Goal: Task Accomplishment & Management: Manage account settings

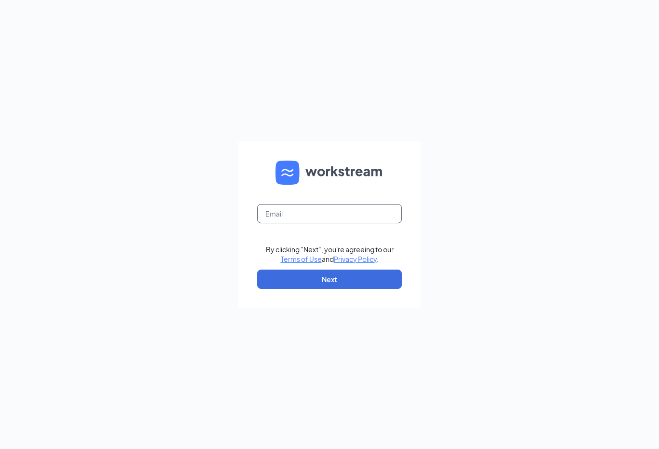
click at [304, 223] on input "text" at bounding box center [329, 213] width 145 height 19
type input "robmarler@me.com"
click at [369, 289] on button "Next" at bounding box center [329, 279] width 145 height 19
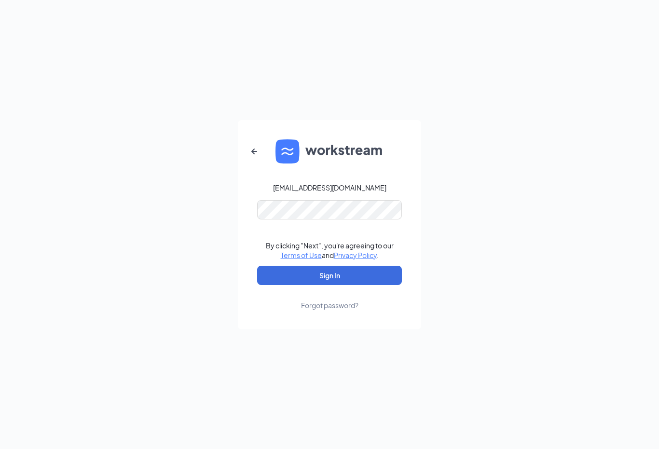
click at [376, 285] on button "Sign In" at bounding box center [329, 275] width 145 height 19
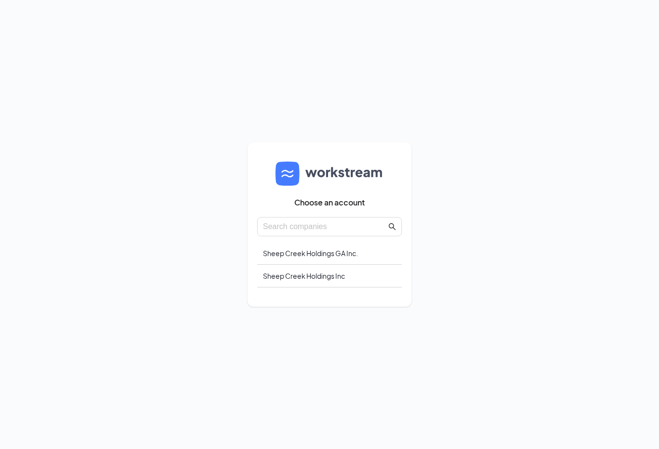
click at [360, 287] on div "Sheep Creek Holdings Inc" at bounding box center [329, 276] width 145 height 23
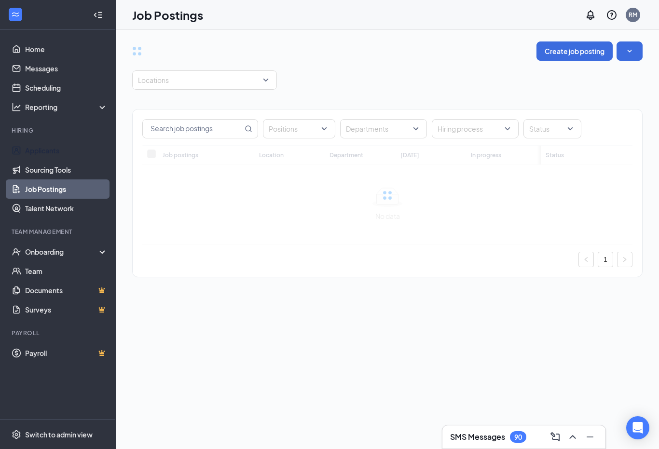
click at [33, 155] on link "Applicants" at bounding box center [66, 150] width 82 height 19
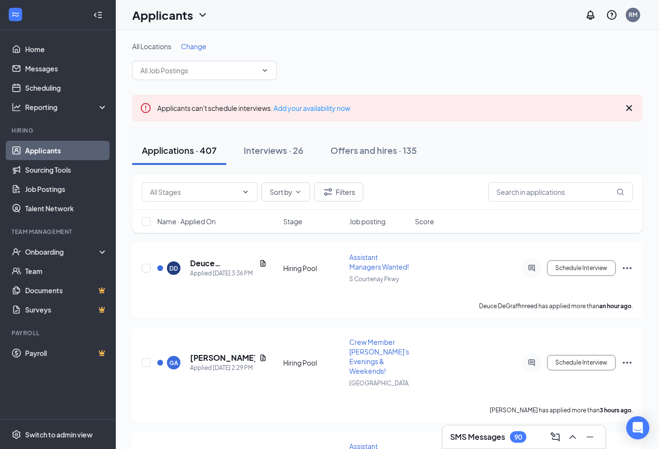
click at [285, 151] on div "Interviews · 26" at bounding box center [274, 150] width 60 height 12
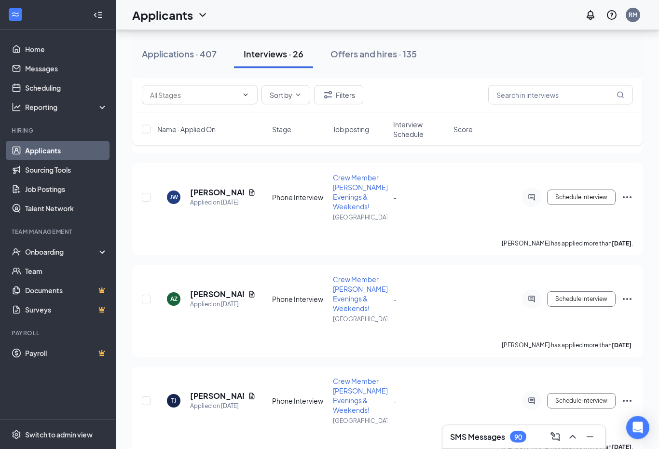
scroll to position [293, 0]
click at [195, 297] on h5 "[PERSON_NAME]" at bounding box center [217, 293] width 54 height 11
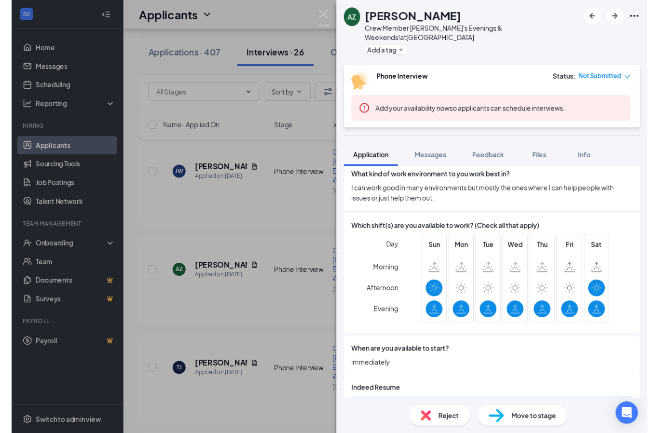
scroll to position [557, 0]
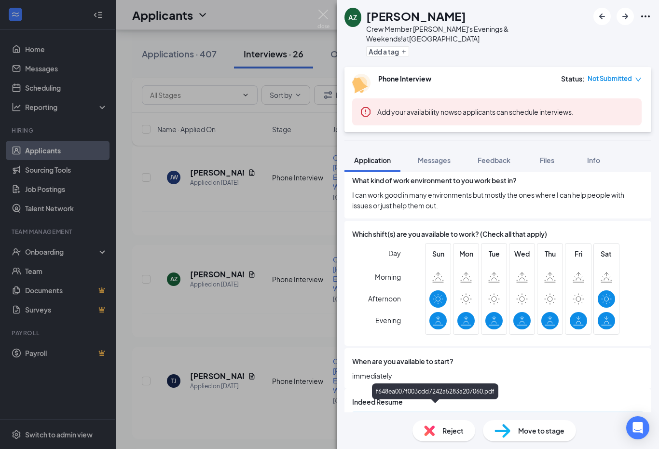
click at [392, 417] on div "f648ea007f003cdd7242a5283a207060.pdf" at bounding box center [437, 421] width 135 height 8
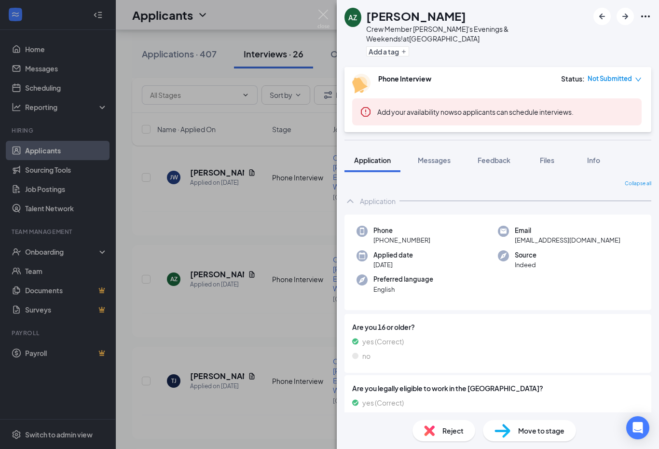
scroll to position [0, 0]
click at [439, 156] on span "Messages" at bounding box center [434, 160] width 33 height 9
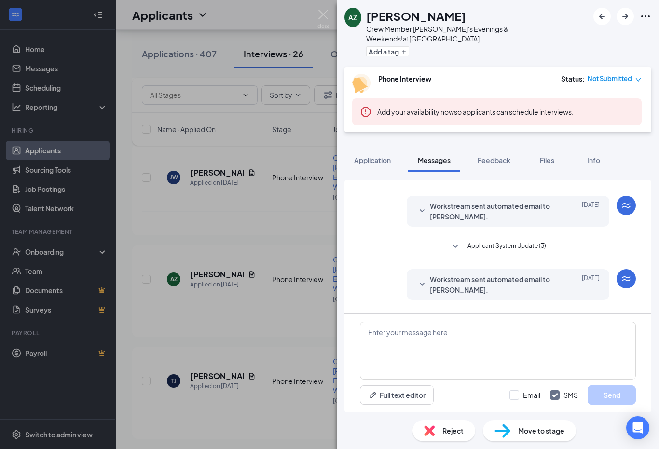
scroll to position [22, 0]
click at [492, 156] on span "Feedback" at bounding box center [494, 160] width 33 height 9
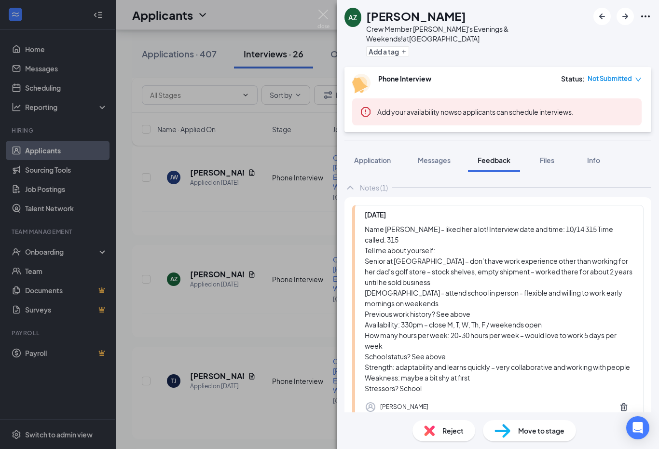
scroll to position [45, 0]
click at [159, 321] on div "AZ [PERSON_NAME] Crew Member [PERSON_NAME]'s Evenings & Weekends! at [GEOGRAPHI…" at bounding box center [329, 224] width 659 height 449
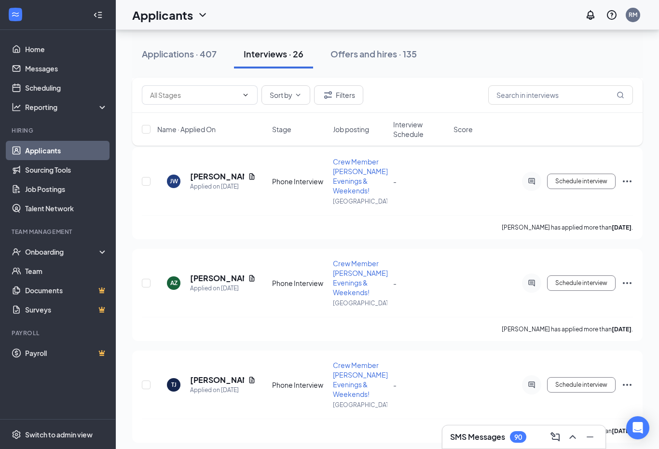
scroll to position [307, 0]
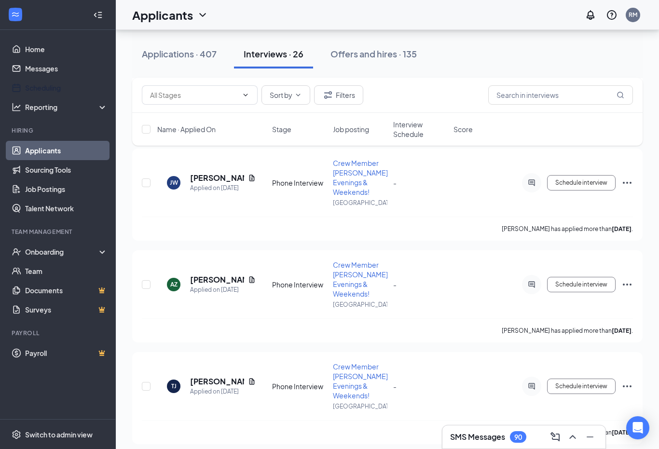
click at [32, 89] on link "Scheduling" at bounding box center [66, 87] width 82 height 19
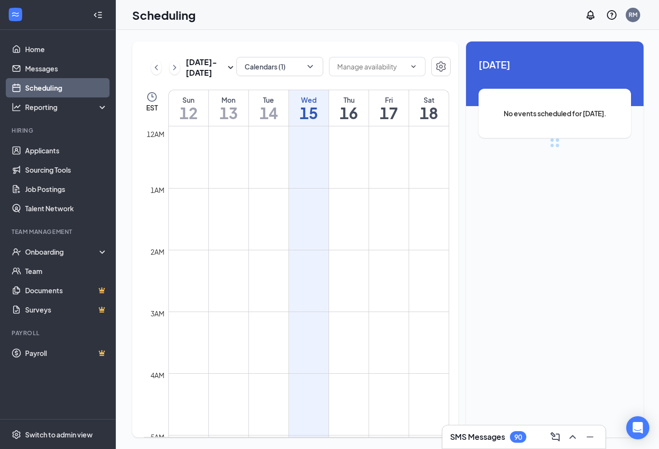
scroll to position [474, 0]
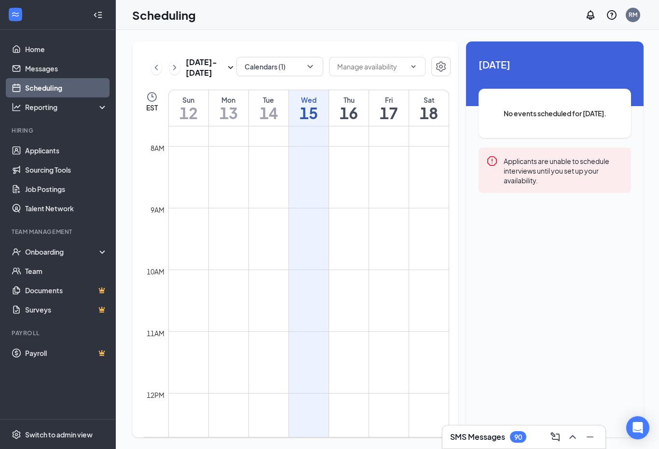
click at [393, 146] on td at bounding box center [308, 153] width 281 height 15
click at [388, 162] on td at bounding box center [308, 169] width 281 height 15
click at [57, 157] on link "Applicants" at bounding box center [66, 150] width 82 height 19
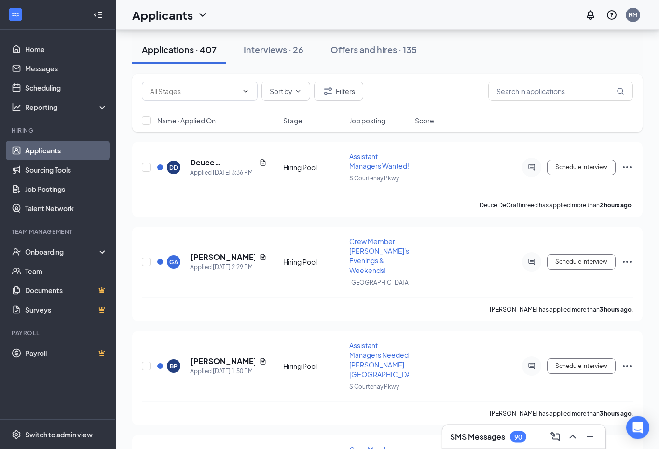
scroll to position [96, 0]
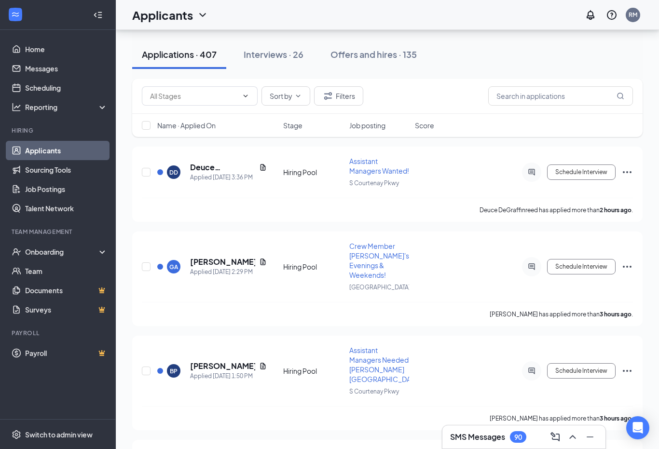
click at [286, 62] on button "Interviews · 26" at bounding box center [273, 54] width 79 height 29
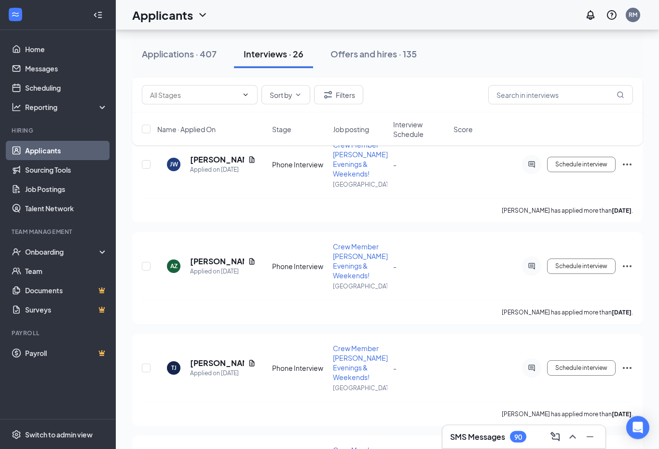
scroll to position [326, 0]
click at [236, 261] on div "[PERSON_NAME]" at bounding box center [223, 261] width 66 height 11
click at [213, 266] on h5 "[PERSON_NAME]" at bounding box center [217, 261] width 54 height 11
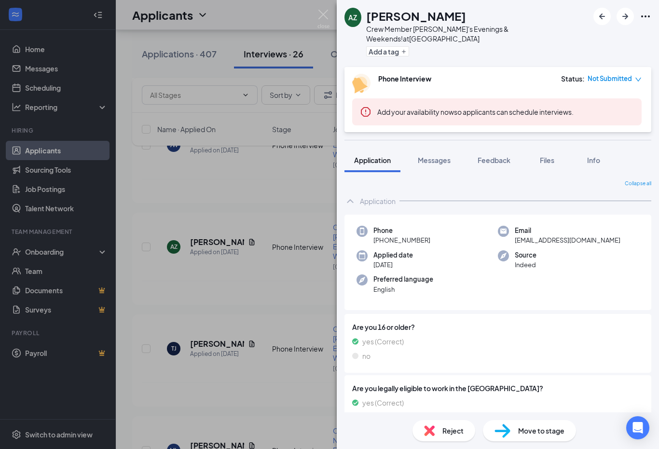
click at [297, 355] on div "AZ [PERSON_NAME] Crew Member [PERSON_NAME]'s Evenings & Weekends! at [GEOGRAPHI…" at bounding box center [329, 224] width 659 height 449
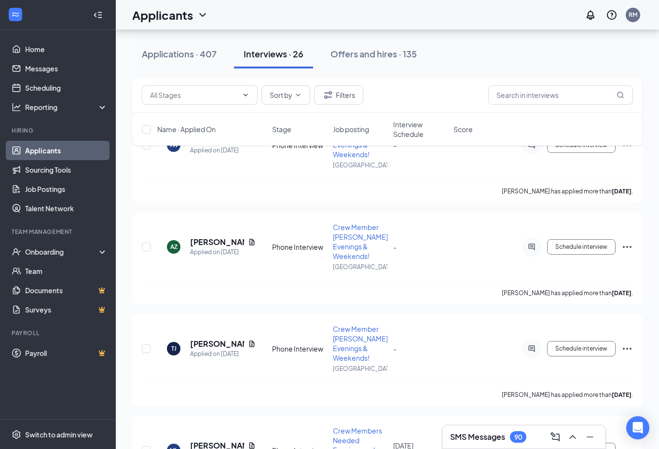
click at [202, 246] on h5 "[PERSON_NAME]" at bounding box center [217, 242] width 54 height 11
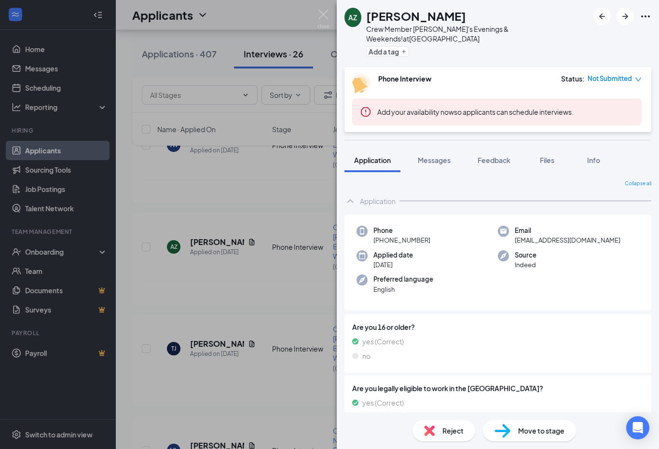
click at [186, 252] on div "AZ [PERSON_NAME] Crew Member [PERSON_NAME]'s Evenings & Weekends! at [GEOGRAPHI…" at bounding box center [329, 224] width 659 height 449
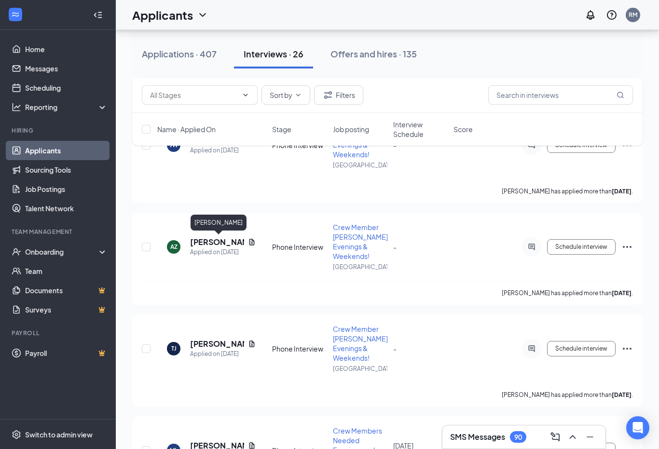
click at [199, 245] on h5 "[PERSON_NAME]" at bounding box center [217, 242] width 54 height 11
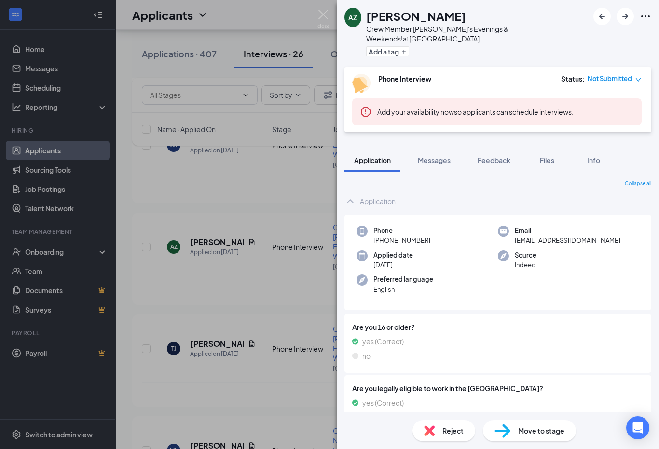
click at [329, 10] on img at bounding box center [323, 19] width 12 height 19
